Goal: Find specific page/section: Find specific page/section

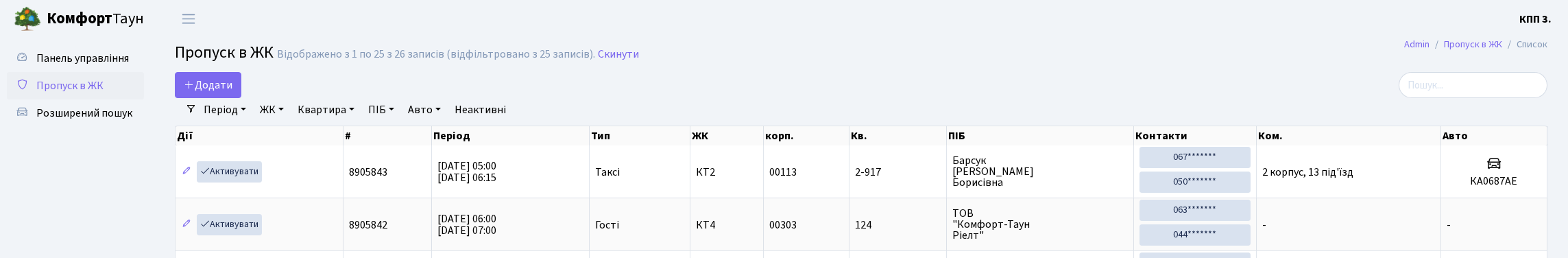
select select "25"
click at [1451, 98] on input "search" at bounding box center [1473, 85] width 149 height 26
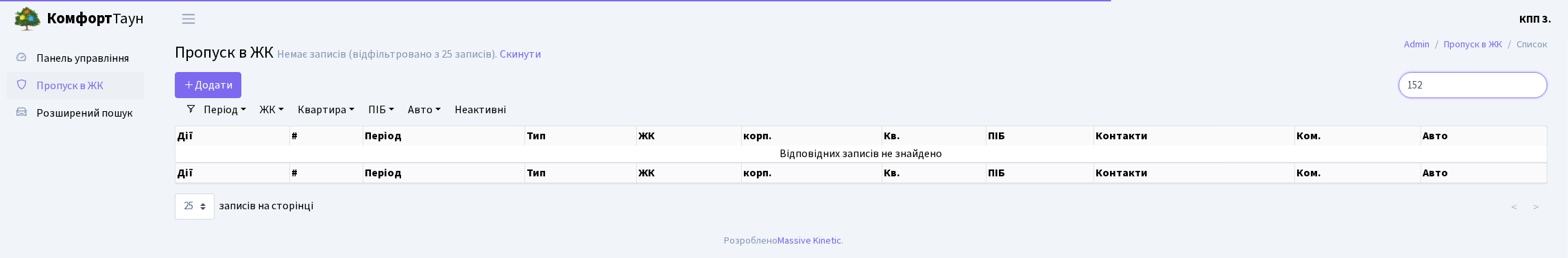
type input "1529"
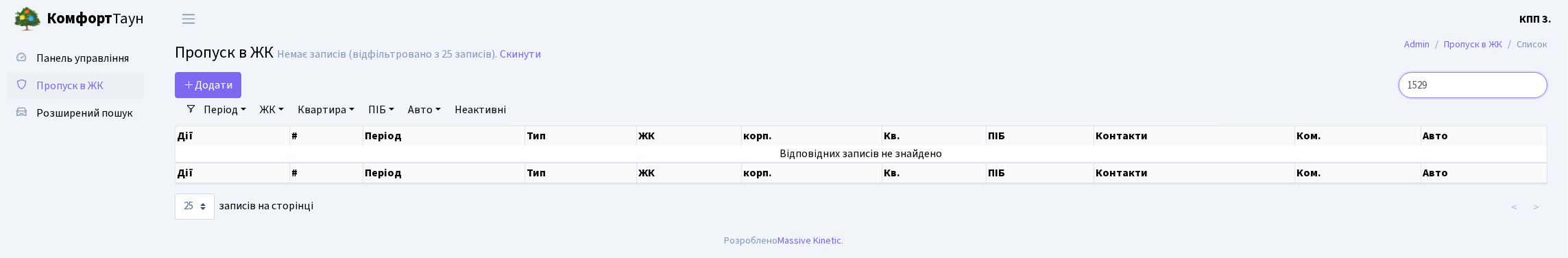
click at [1531, 97] on input "1529" at bounding box center [1473, 85] width 149 height 26
type input "1529"
click at [252, 121] on link "Період" at bounding box center [225, 110] width 54 height 23
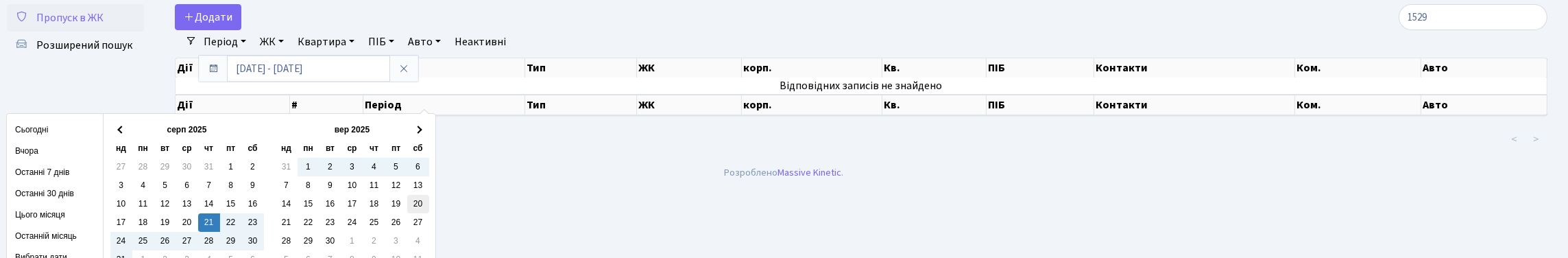
scroll to position [118, 0]
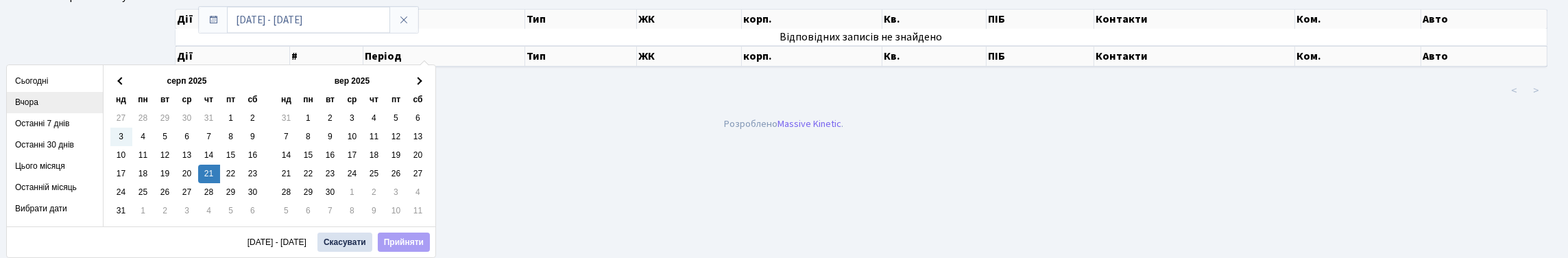
click at [30, 100] on li "Вчора" at bounding box center [55, 103] width 96 height 21
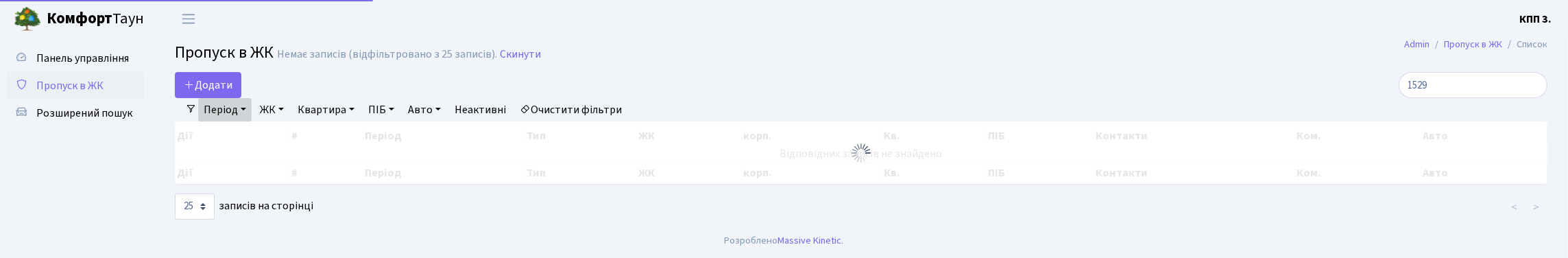
scroll to position [35, 0]
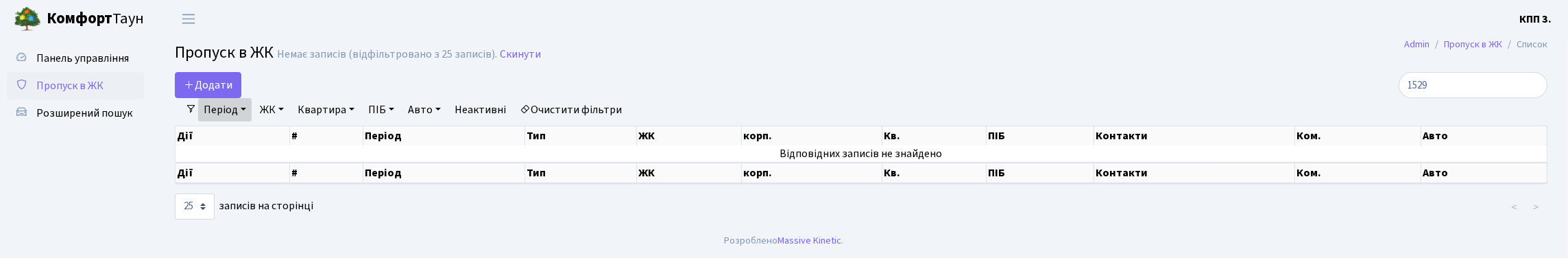
click at [628, 98] on link "Очистити фільтри" at bounding box center [571, 110] width 113 height 23
click at [1531, 72] on input "1529" at bounding box center [1473, 85] width 149 height 26
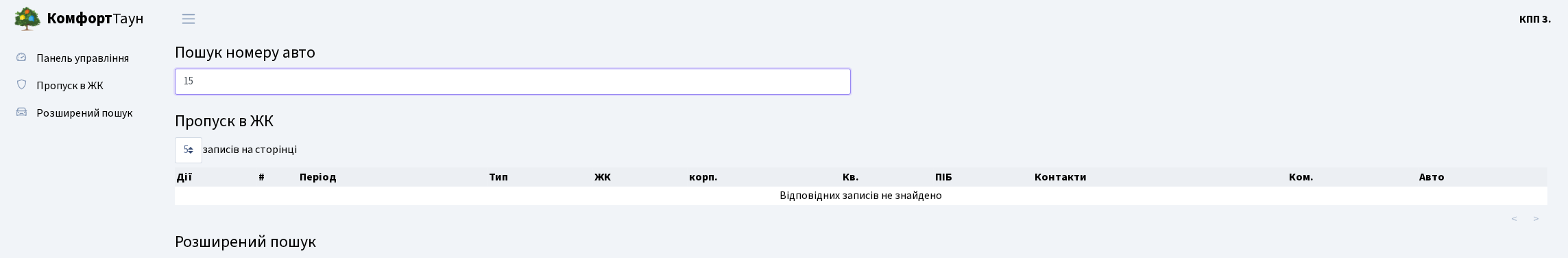
type input "1"
